Goal: Task Accomplishment & Management: Complete application form

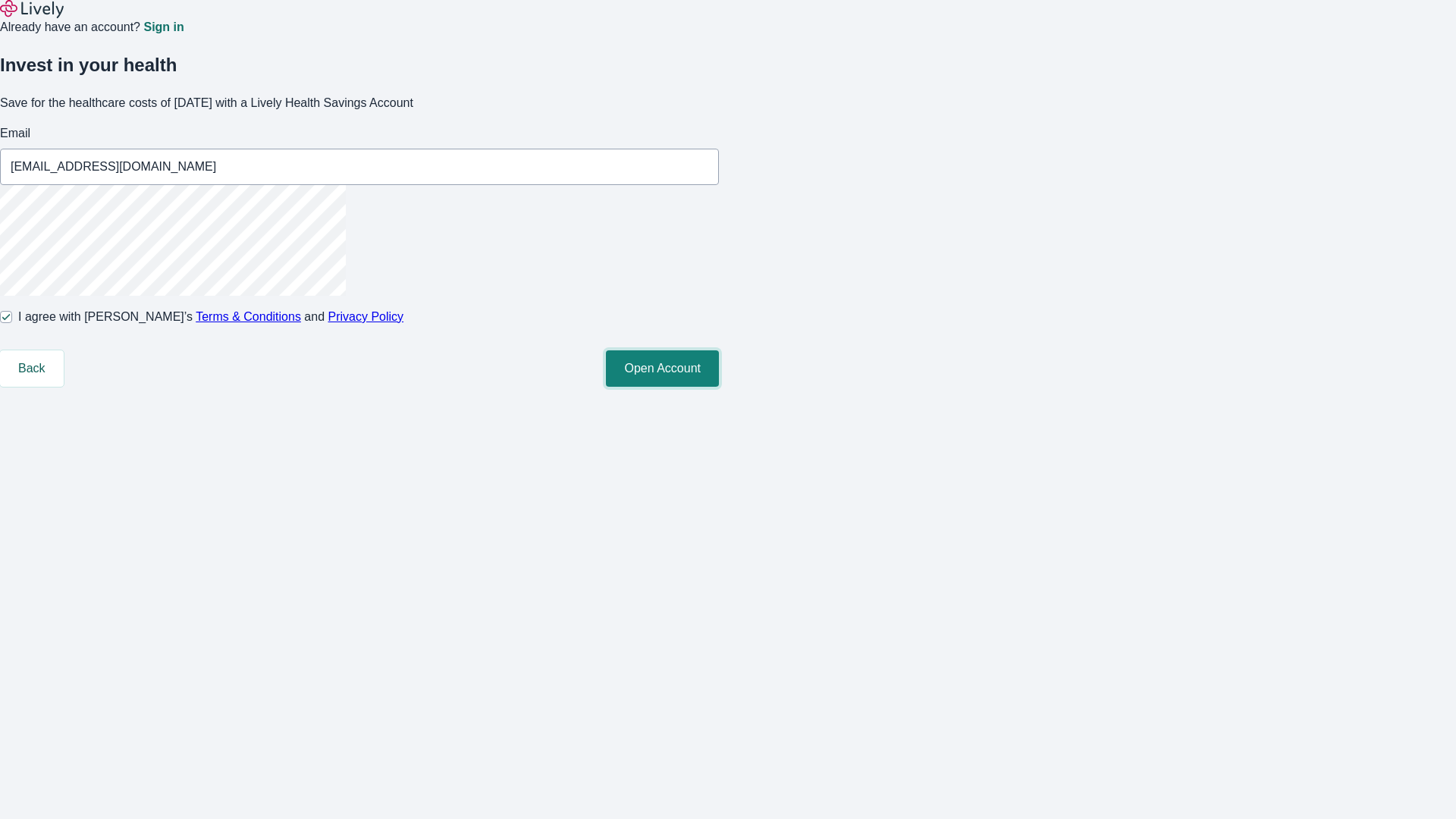
click at [719, 386] on button "Open Account" at bounding box center [662, 368] width 113 height 36
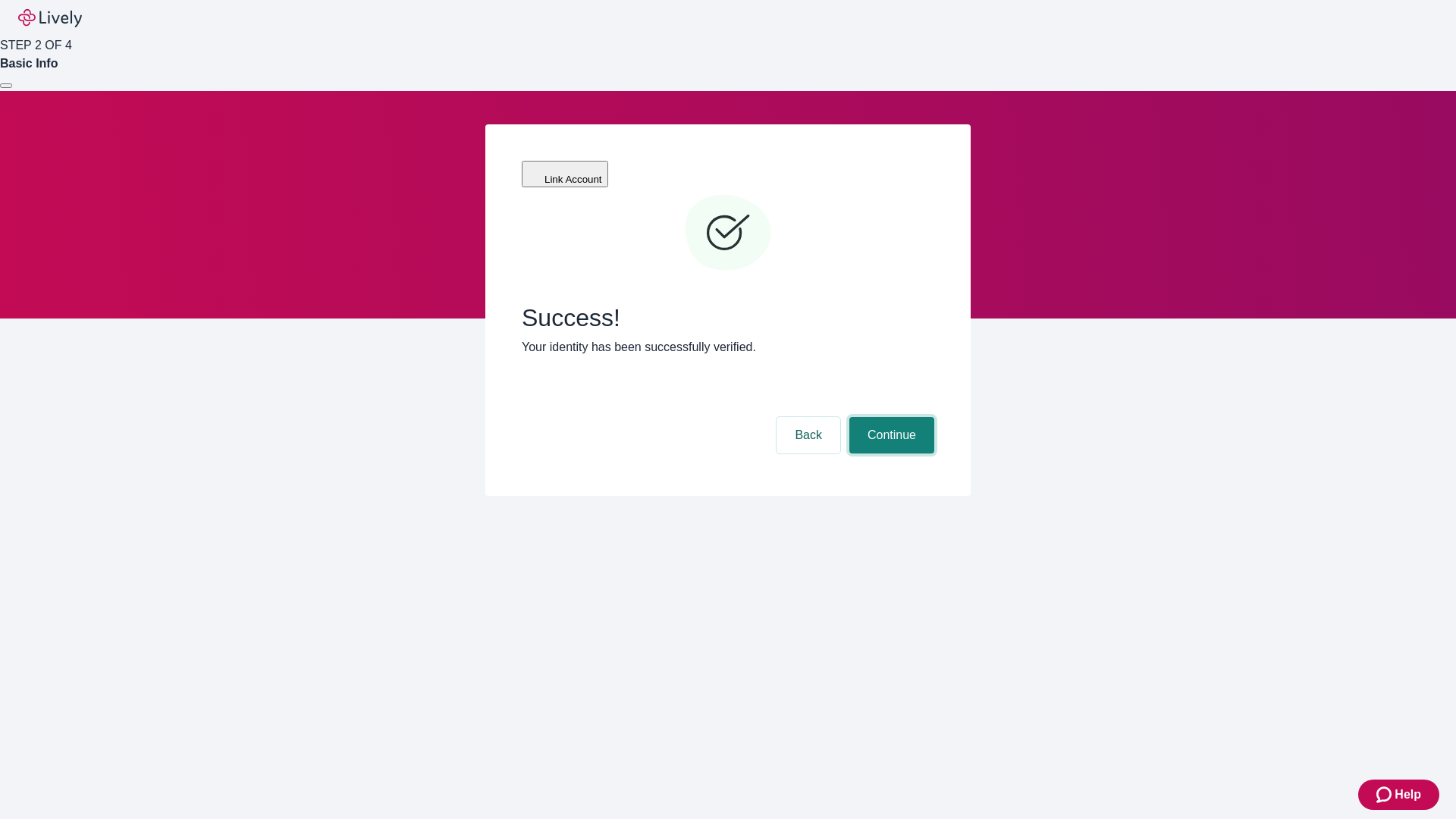
click at [890, 417] on button "Continue" at bounding box center [891, 435] width 85 height 36
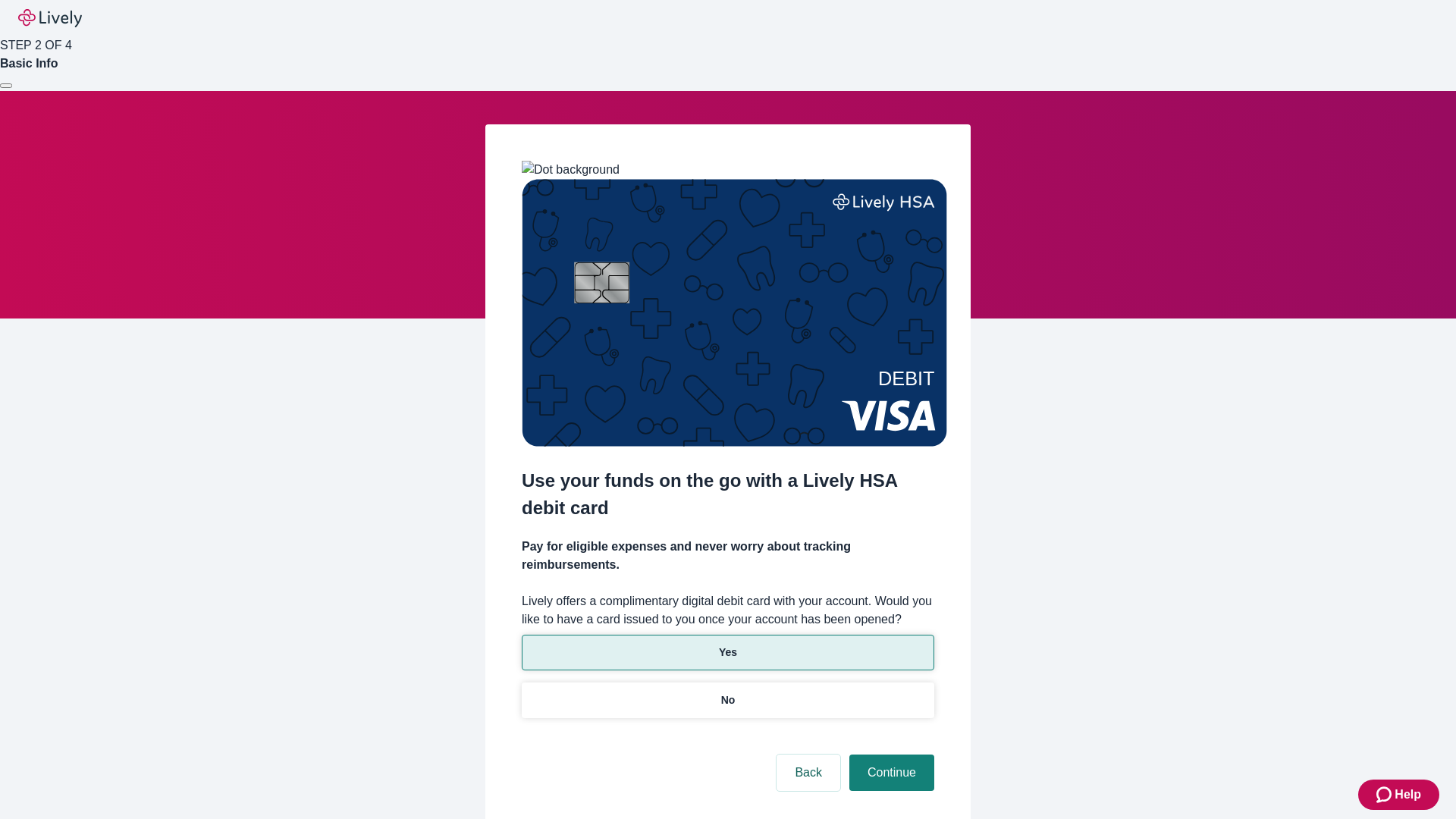
click at [728, 644] on p "Yes" at bounding box center [728, 652] width 18 height 16
click at [890, 754] on button "Continue" at bounding box center [891, 772] width 85 height 36
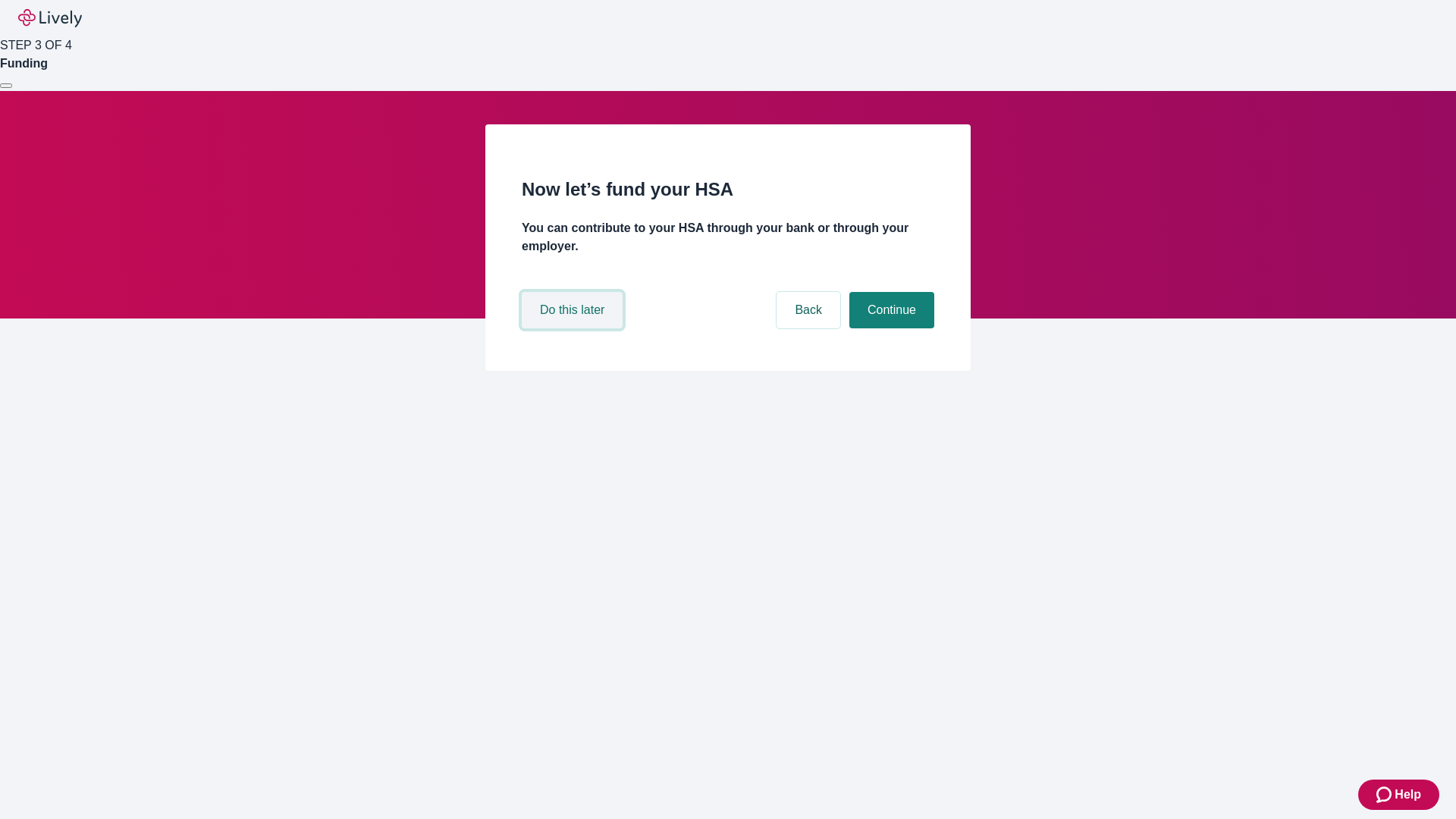
click at [574, 328] on button "Do this later" at bounding box center [572, 310] width 101 height 36
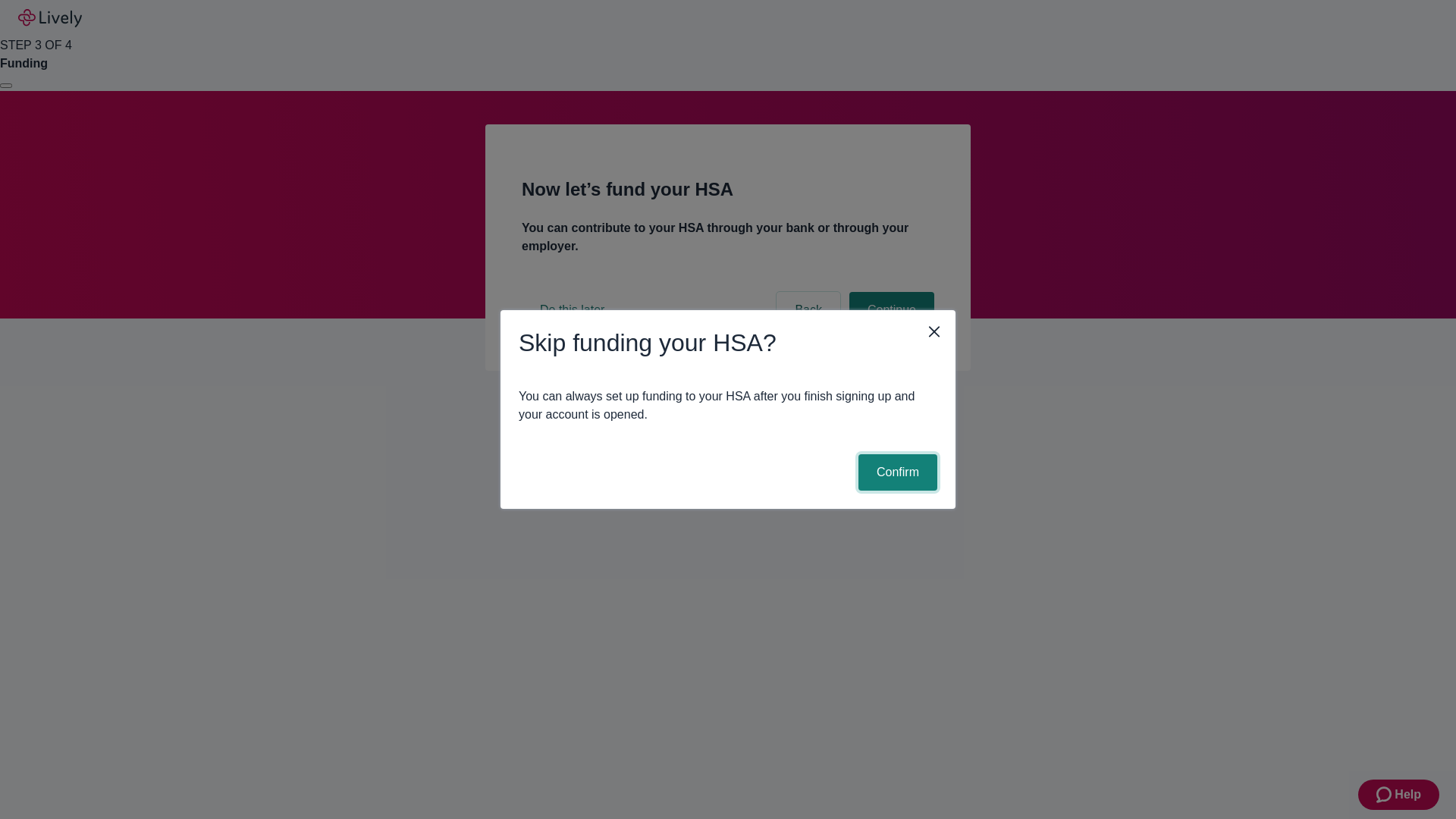
click at [896, 472] on button "Confirm" at bounding box center [898, 472] width 79 height 36
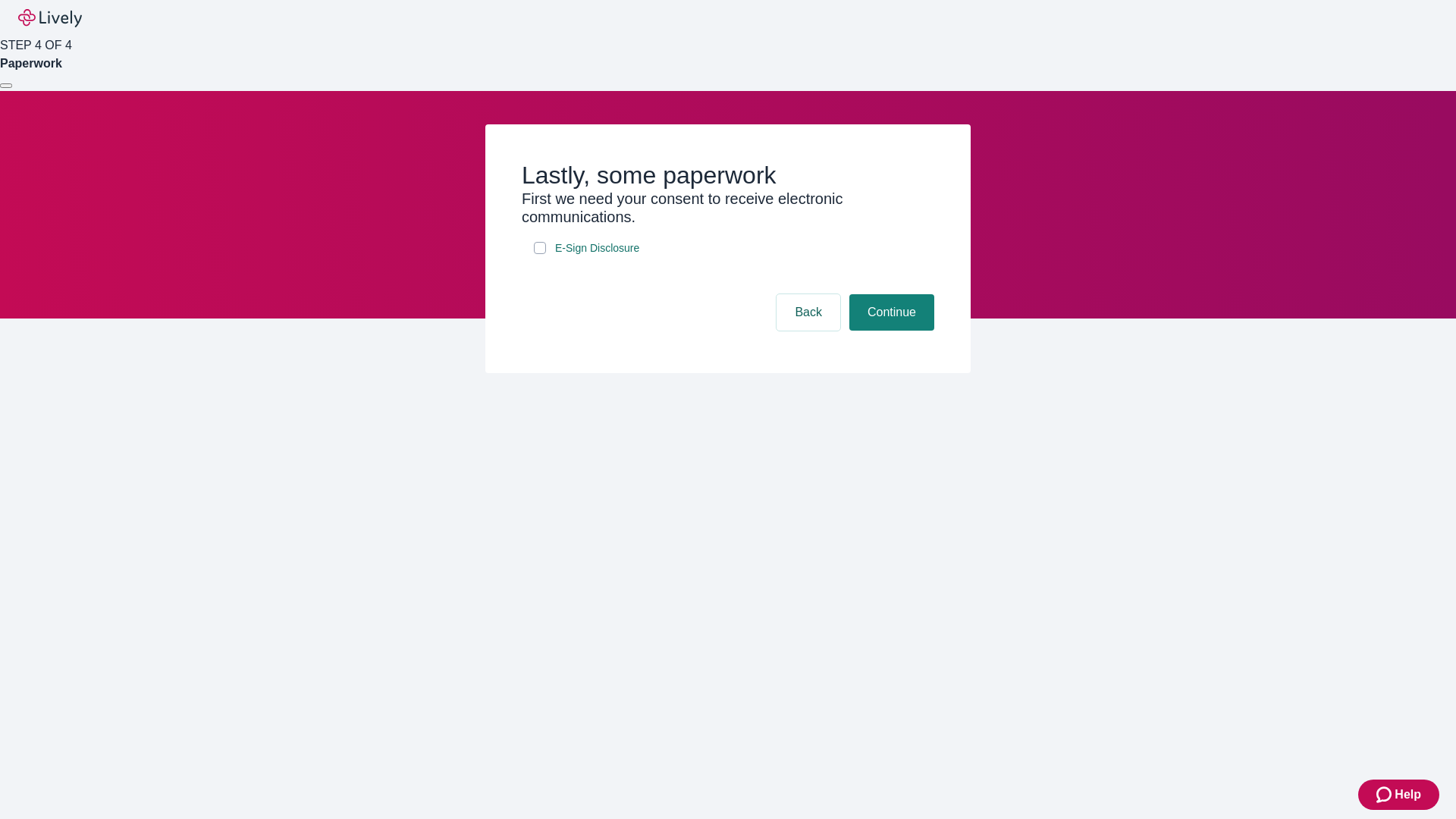
click at [540, 254] on input "E-Sign Disclosure" at bounding box center [540, 248] width 12 height 12
checkbox input "true"
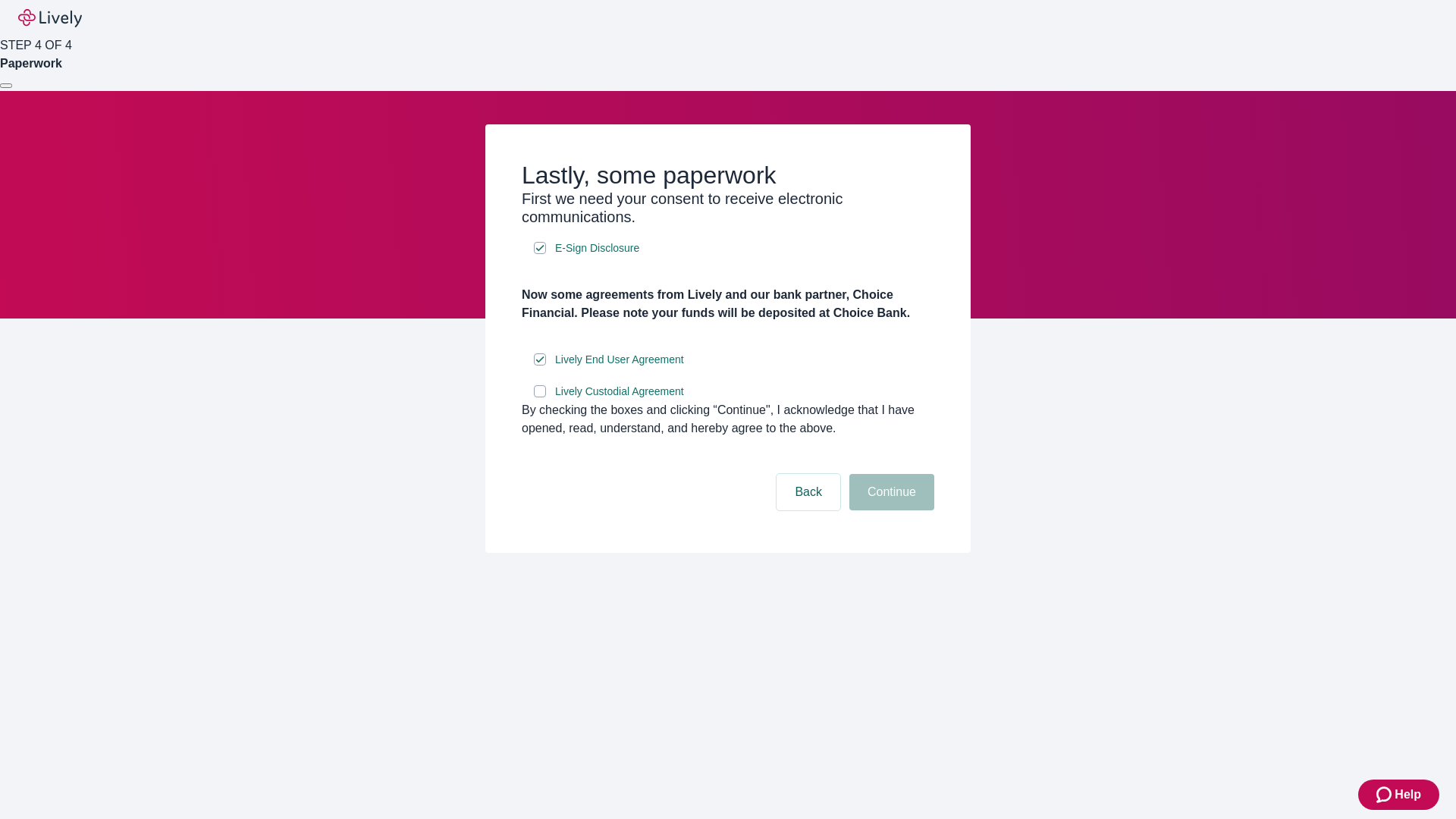
click at [540, 397] on input "Lively Custodial Agreement" at bounding box center [540, 391] width 12 height 12
checkbox input "true"
click at [890, 511] on button "Continue" at bounding box center [891, 491] width 85 height 36
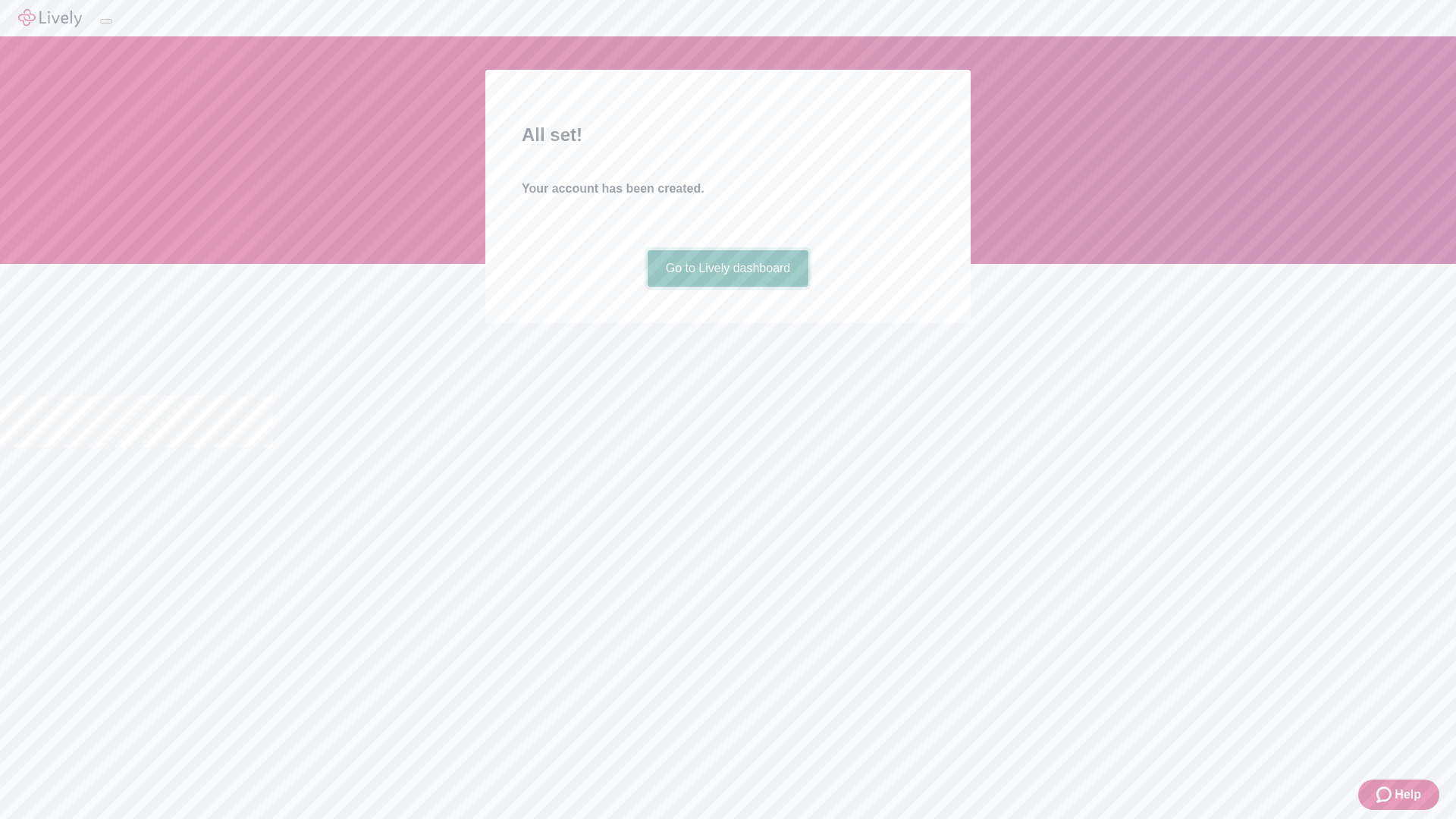
click at [728, 286] on link "Go to Lively dashboard" at bounding box center [728, 268] width 161 height 36
